Goal: Navigation & Orientation: Find specific page/section

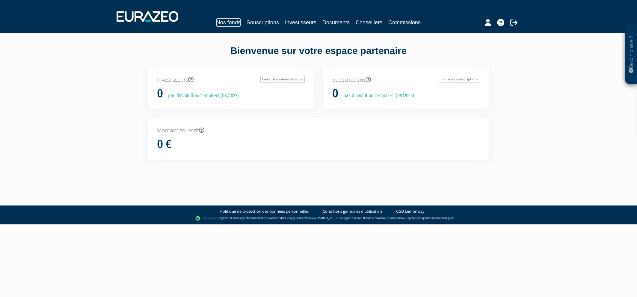
click at [236, 21] on link "Nos fonds" at bounding box center [228, 22] width 24 height 8
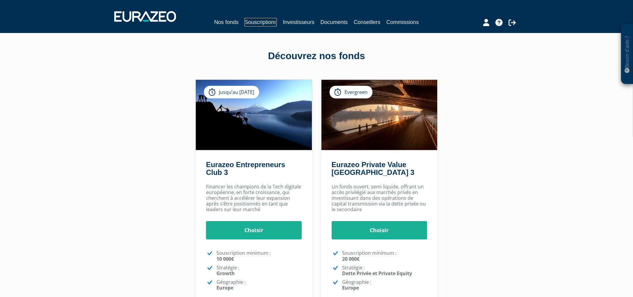
click at [266, 23] on link "Souscriptions" at bounding box center [260, 22] width 32 height 8
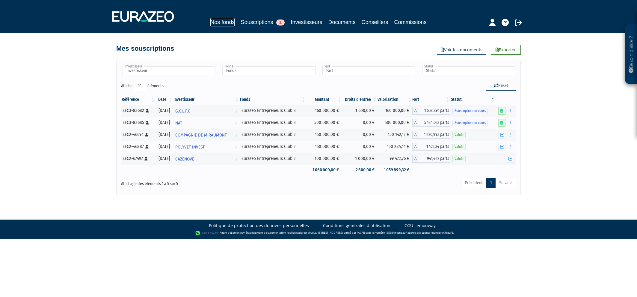
click at [221, 21] on link "Nos fonds" at bounding box center [222, 22] width 24 height 8
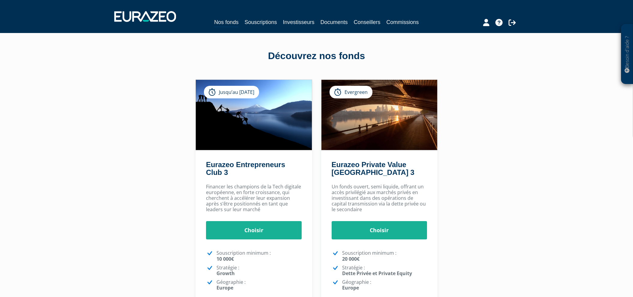
click at [513, 156] on div "Besoin d'aide ? × J'ai besoin d'aide Si vous avez une question à propos du fonc…" at bounding box center [316, 183] width 633 height 367
